Goal: Transaction & Acquisition: Purchase product/service

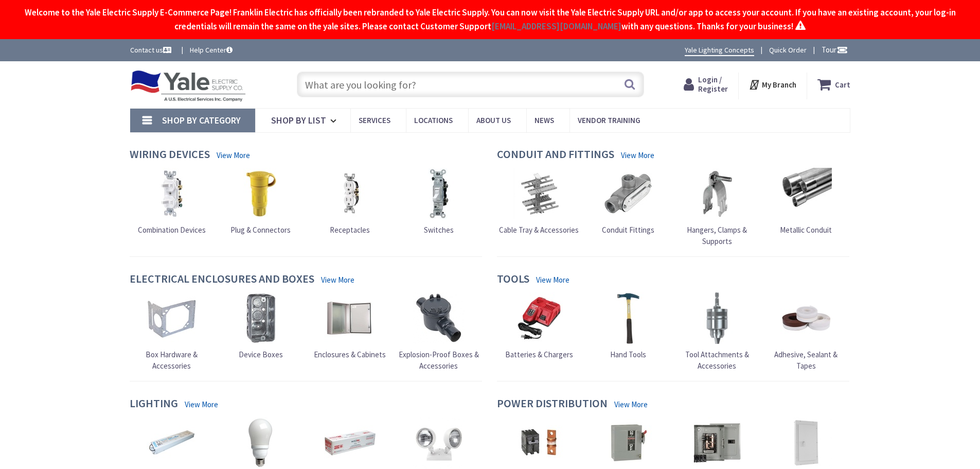
click at [434, 91] on input "text" at bounding box center [470, 85] width 347 height 26
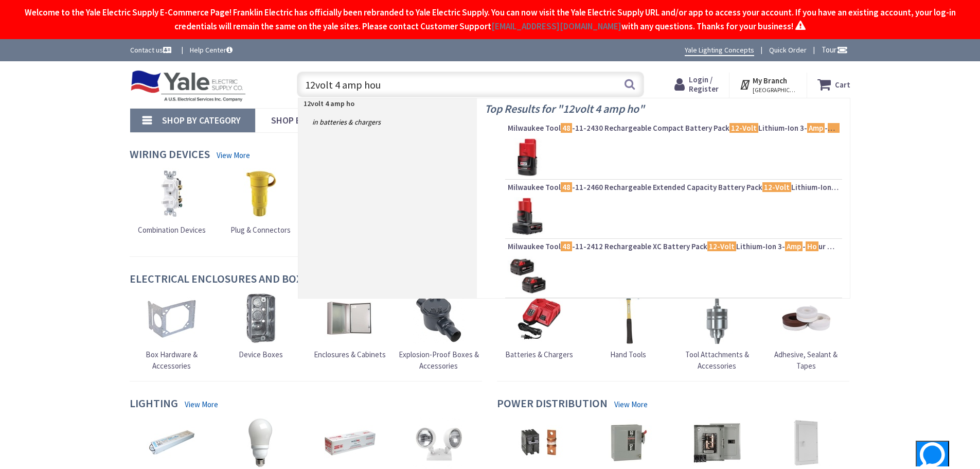
type input "12volt 4 amp hour"
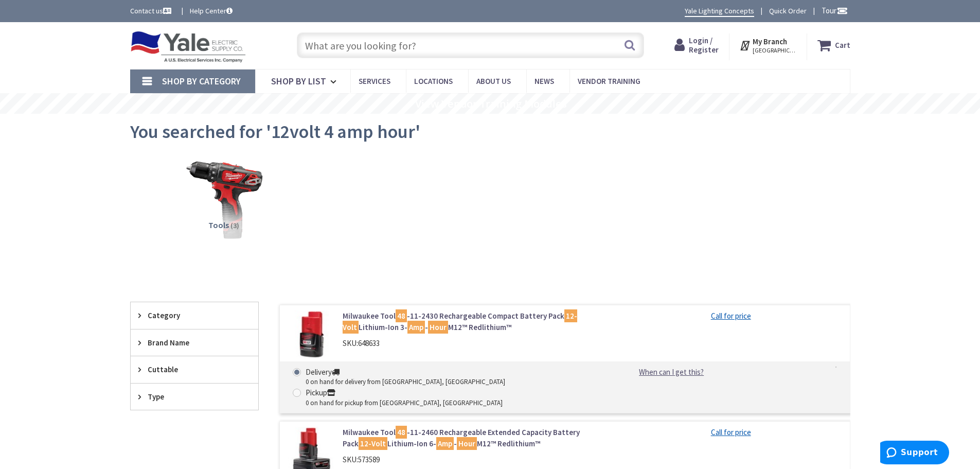
click at [452, 51] on input "text" at bounding box center [470, 45] width 347 height 26
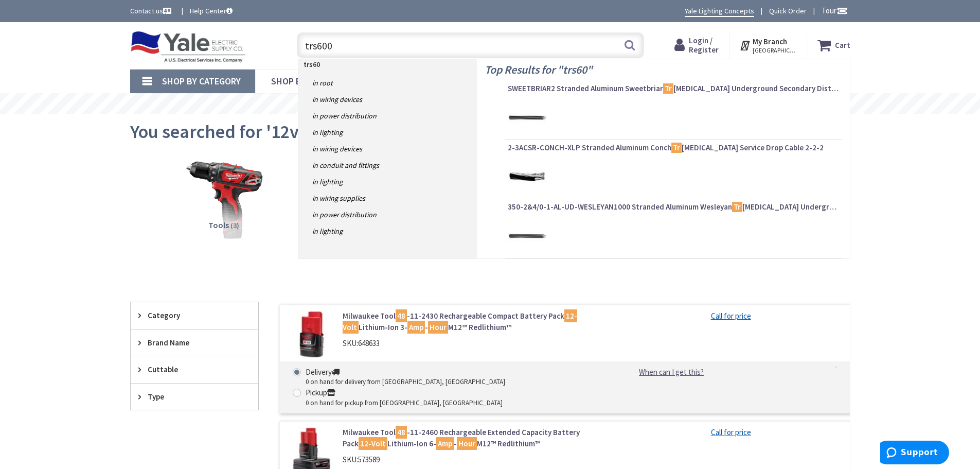
type input "trs600r"
